Goal: Navigation & Orientation: Find specific page/section

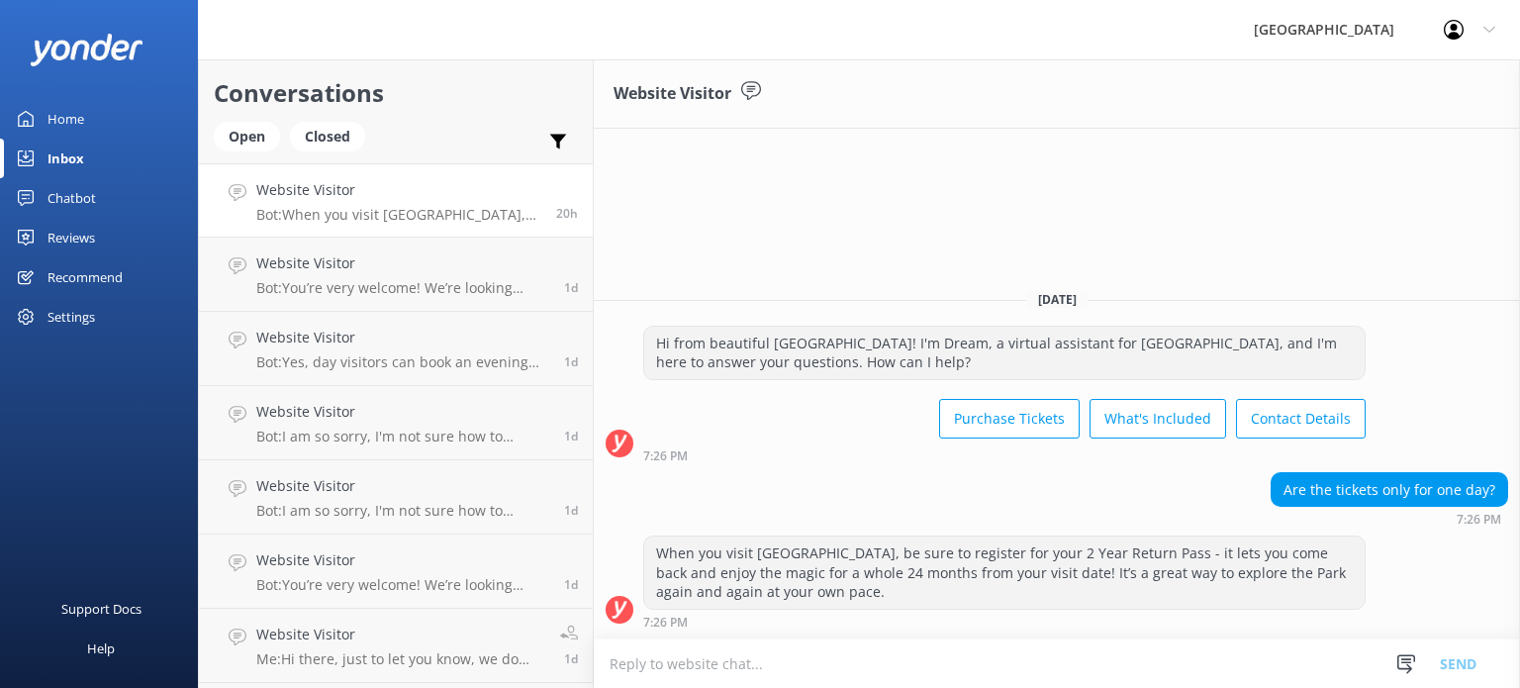
click at [48, 110] on div "Home" at bounding box center [66, 119] width 37 height 40
